Goal: Transaction & Acquisition: Purchase product/service

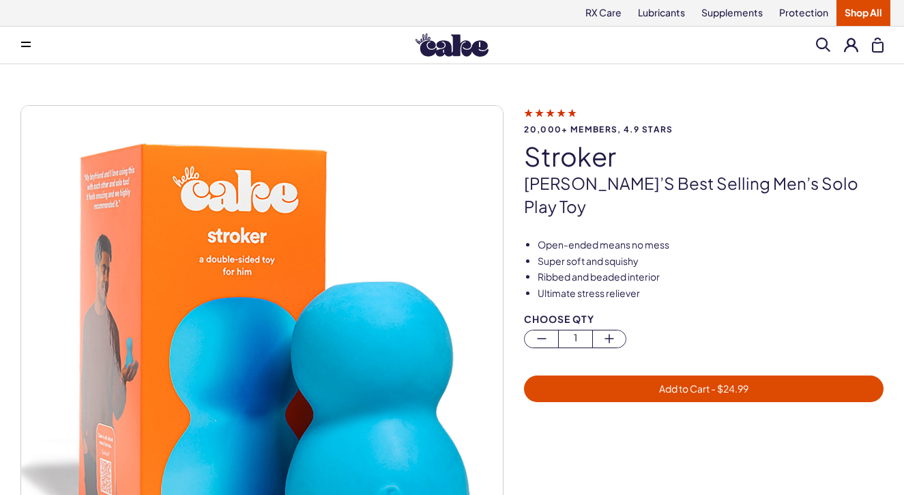
click at [447, 50] on img at bounding box center [452, 44] width 73 height 23
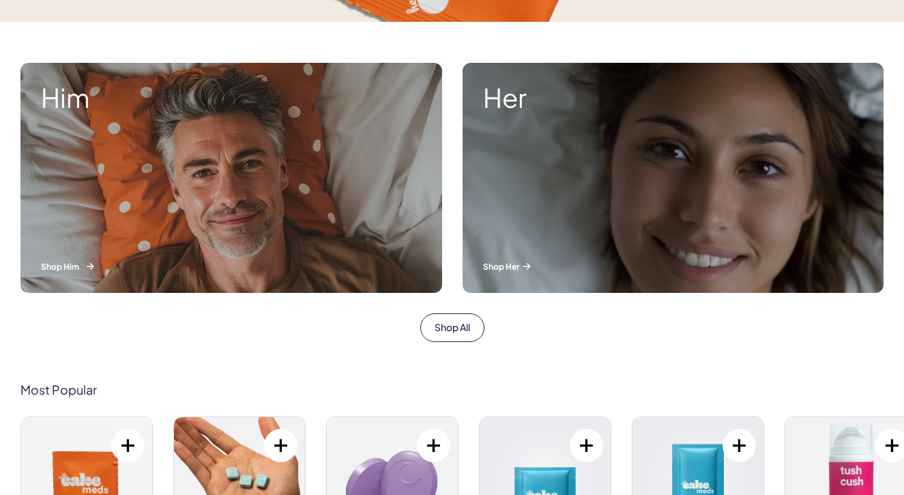
scroll to position [473, 0]
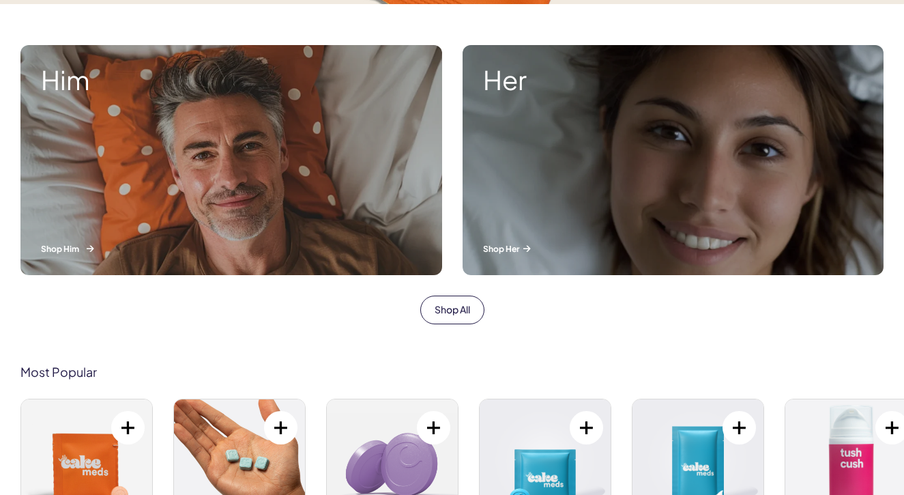
click at [210, 194] on div "Him Shop Him" at bounding box center [231, 160] width 422 height 230
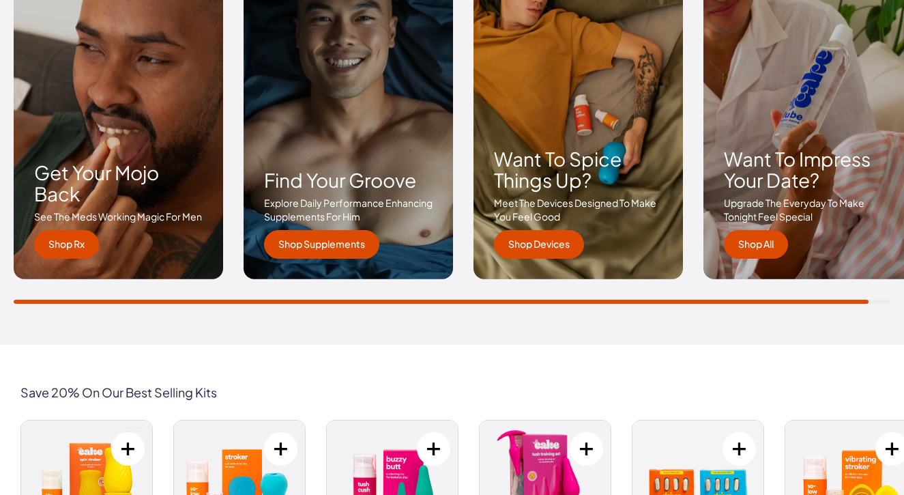
scroll to position [2089, 0]
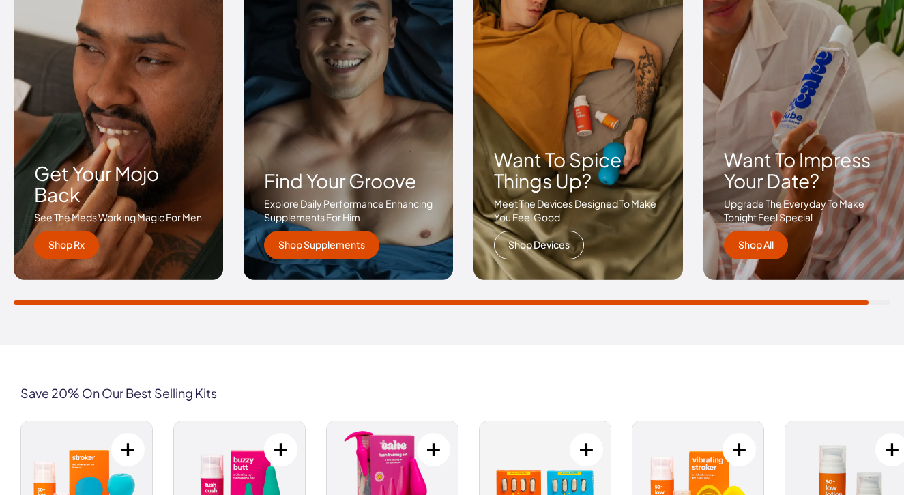
click at [519, 244] on link "Shop Devices" at bounding box center [539, 245] width 90 height 29
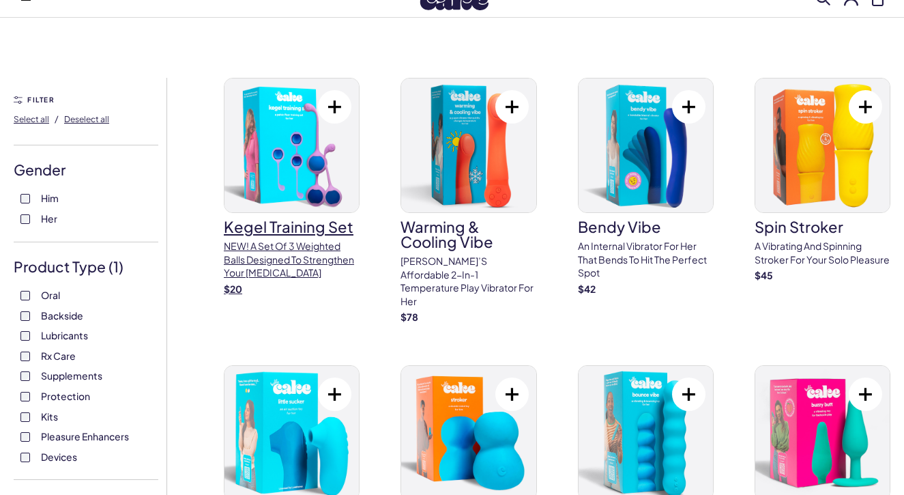
scroll to position [48, 0]
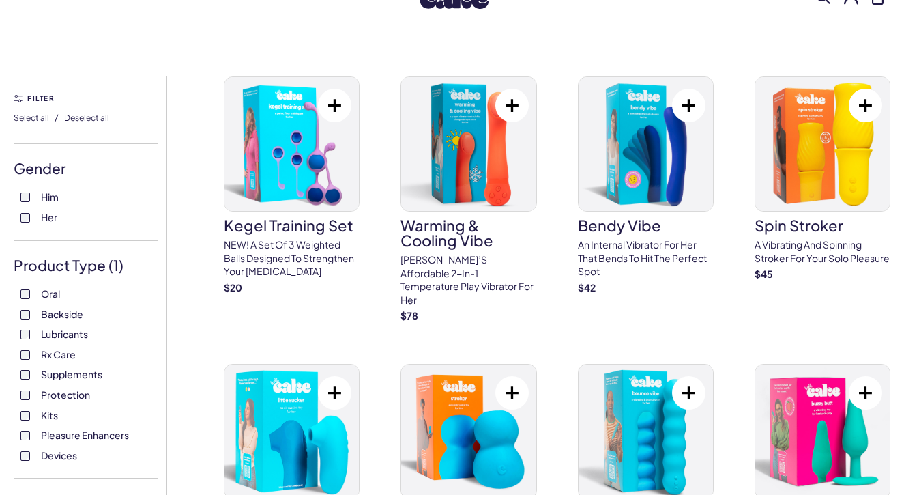
click at [50, 197] on span "Him" at bounding box center [50, 197] width 18 height 18
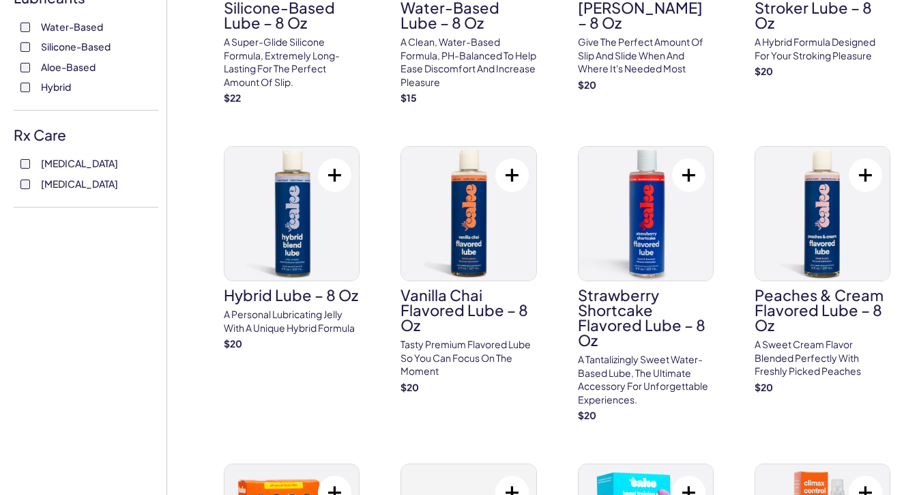
scroll to position [779, 0]
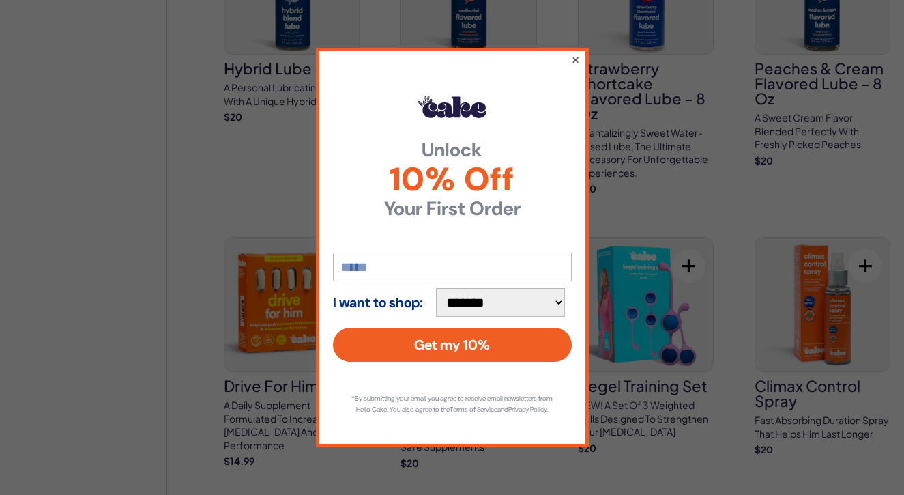
click at [576, 62] on button "×" at bounding box center [574, 59] width 9 height 16
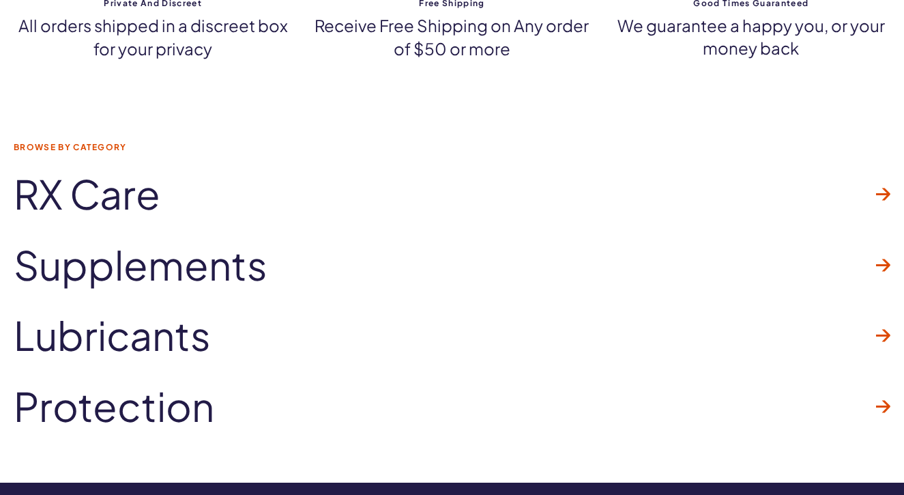
scroll to position [5620, 0]
